Goal: Navigation & Orientation: Find specific page/section

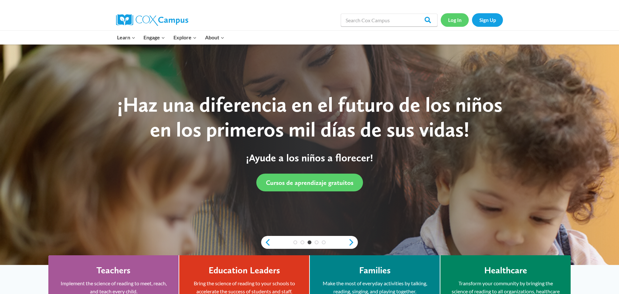
click at [452, 24] on link "Log In" at bounding box center [455, 19] width 28 height 13
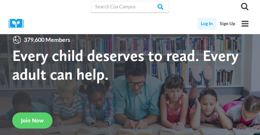
click at [210, 22] on link "Log In" at bounding box center [207, 24] width 19 height 12
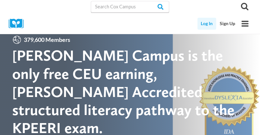
click at [209, 25] on link "Log In" at bounding box center [207, 24] width 19 height 12
